Goal: Check status: Check status

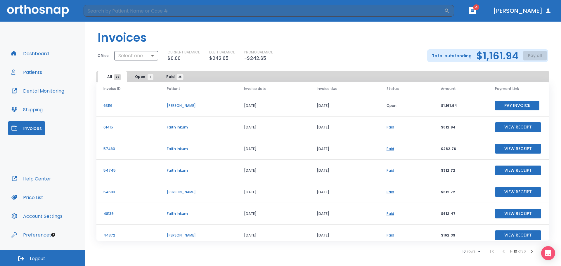
click at [32, 70] on button "Patients" at bounding box center [27, 72] width 38 height 14
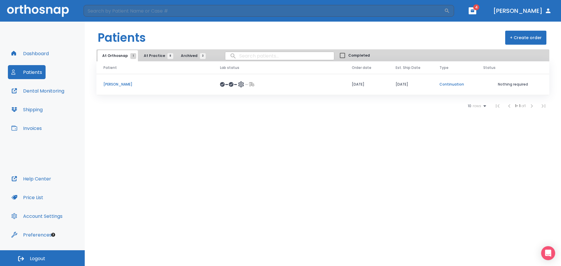
click at [150, 57] on span "At Practice 8" at bounding box center [157, 55] width 27 height 5
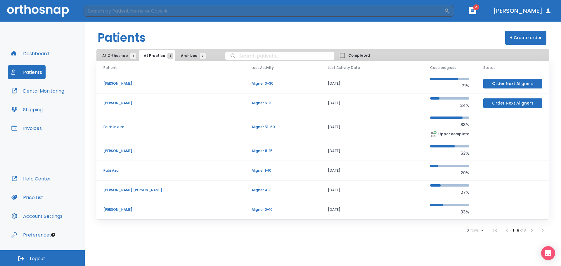
click at [252, 211] on p "Aligner 0-10" at bounding box center [283, 209] width 62 height 5
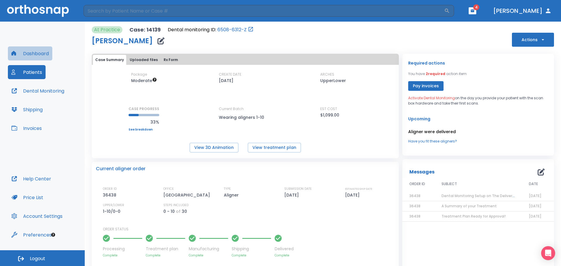
click at [31, 55] on button "Dashboard" at bounding box center [30, 53] width 44 height 14
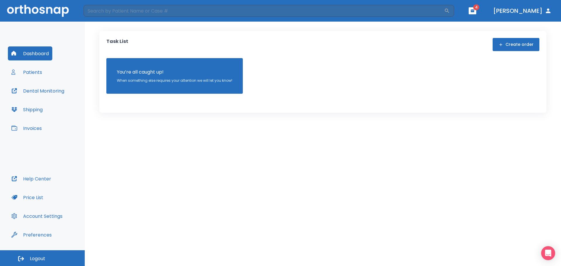
click at [38, 73] on button "Patients" at bounding box center [27, 72] width 38 height 14
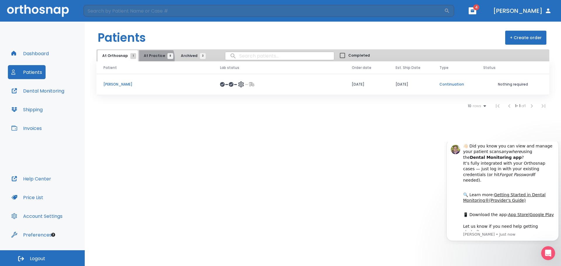
click at [150, 58] on span "At Practice 8" at bounding box center [157, 55] width 27 height 5
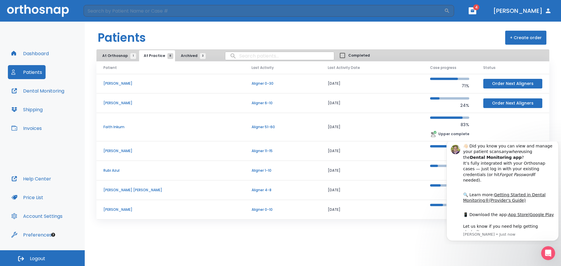
click at [252, 84] on p "Aligner 0-30" at bounding box center [283, 83] width 62 height 5
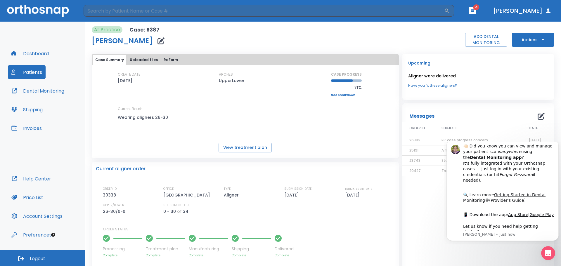
click at [34, 73] on button "Patients" at bounding box center [27, 72] width 38 height 14
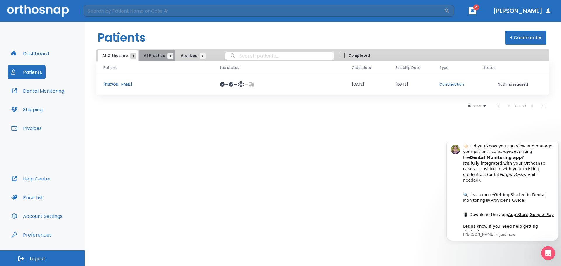
click at [158, 55] on span "At Practice 8" at bounding box center [157, 55] width 27 height 5
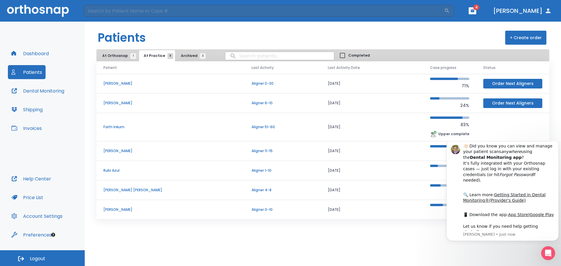
click at [252, 210] on p "Aligner 0-10" at bounding box center [283, 209] width 62 height 5
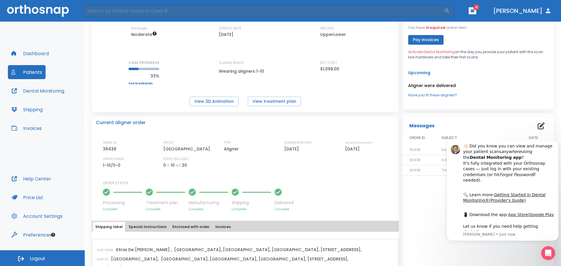
scroll to position [167, 0]
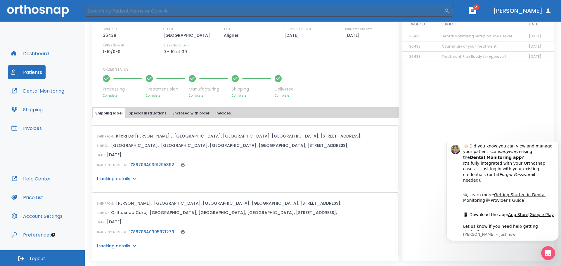
click at [150, 111] on button "Special Instructions" at bounding box center [147, 113] width 43 height 10
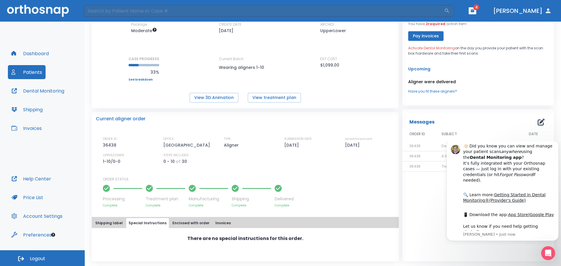
scroll to position [57, 0]
click at [179, 220] on button "Enclosed with order" at bounding box center [191, 223] width 42 height 10
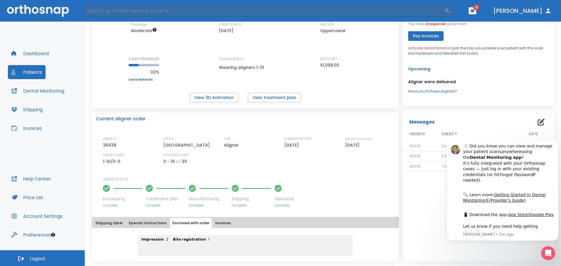
click at [220, 223] on button "Invoices" at bounding box center [223, 223] width 20 height 10
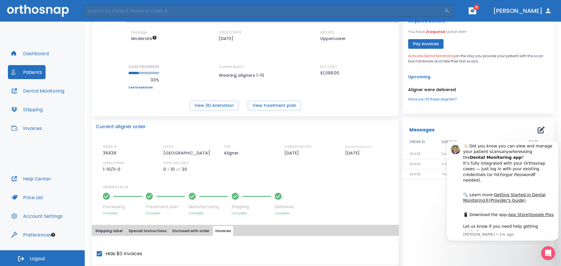
scroll to position [23, 0]
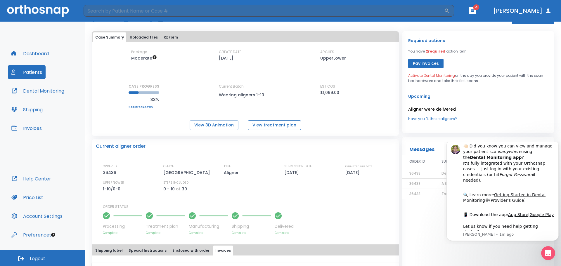
click at [261, 123] on button "View treatment plan" at bounding box center [274, 125] width 53 height 10
drag, startPoint x: 556, startPoint y: 149, endPoint x: 1004, endPoint y: 290, distance: 469.8
click at [556, 143] on icon "Dismiss notification" at bounding box center [557, 141] width 3 height 3
